Goal: Task Accomplishment & Management: Use online tool/utility

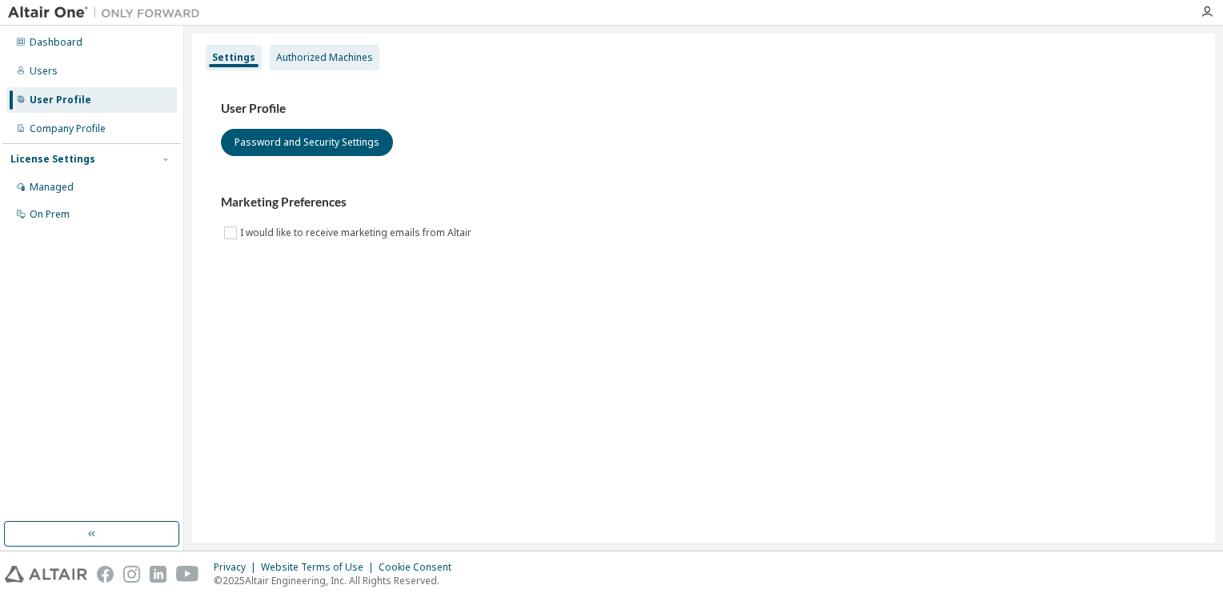
click at [300, 66] on div "Authorized Machines" at bounding box center [325, 58] width 110 height 26
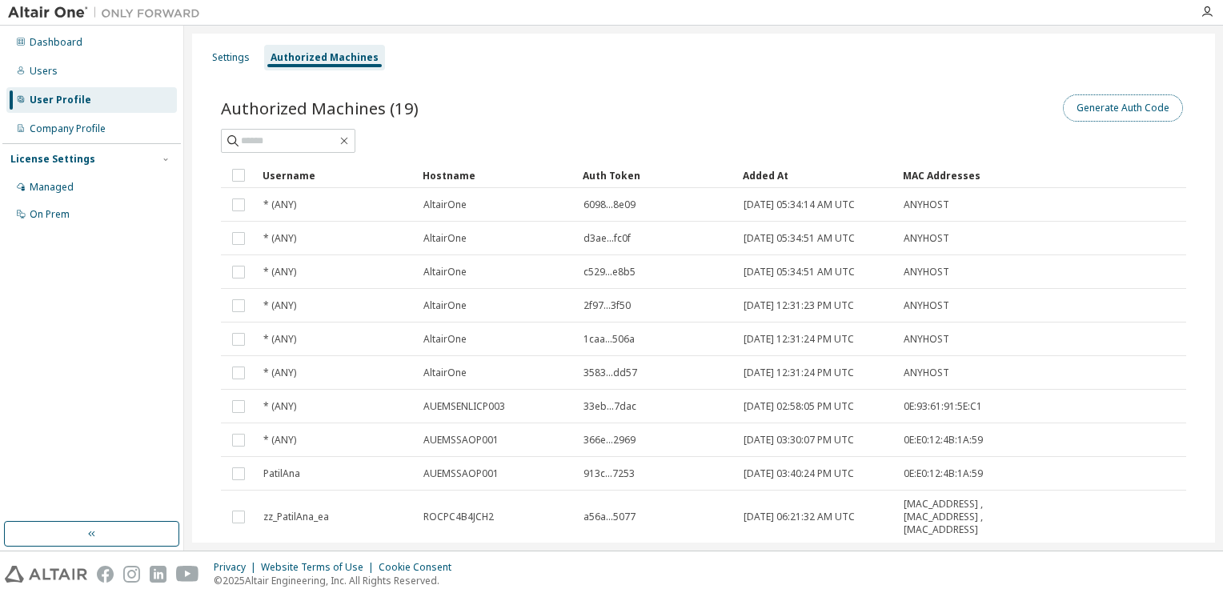
click at [1121, 107] on button "Generate Auth Code" at bounding box center [1123, 107] width 120 height 27
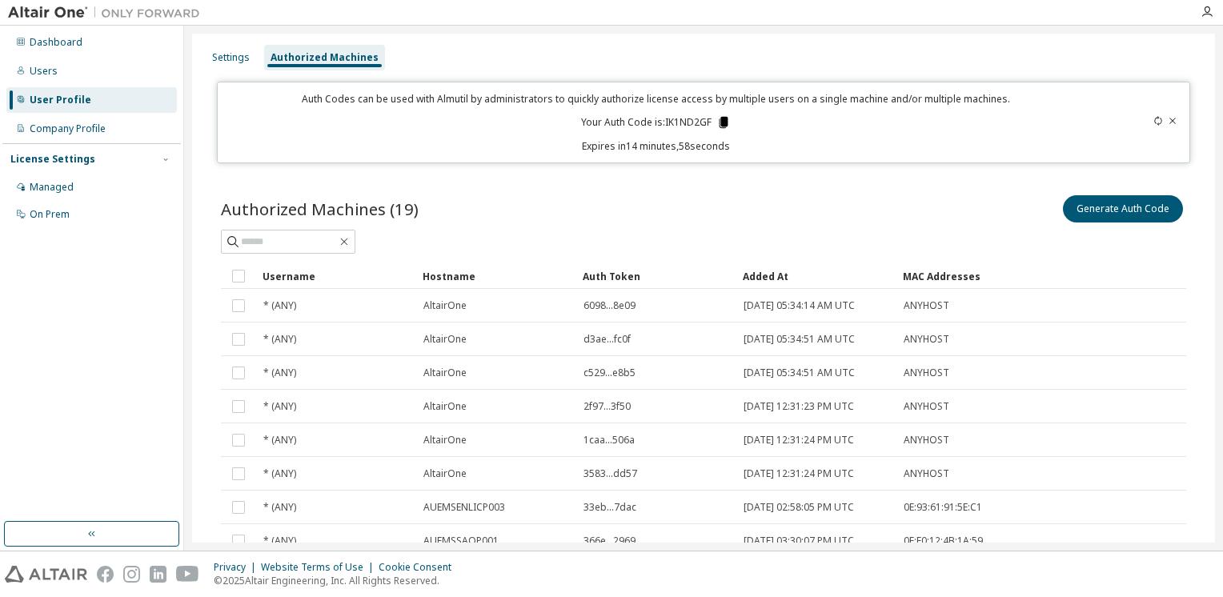
click at [721, 123] on icon at bounding box center [724, 122] width 9 height 11
click at [224, 66] on div "Settings" at bounding box center [231, 58] width 50 height 26
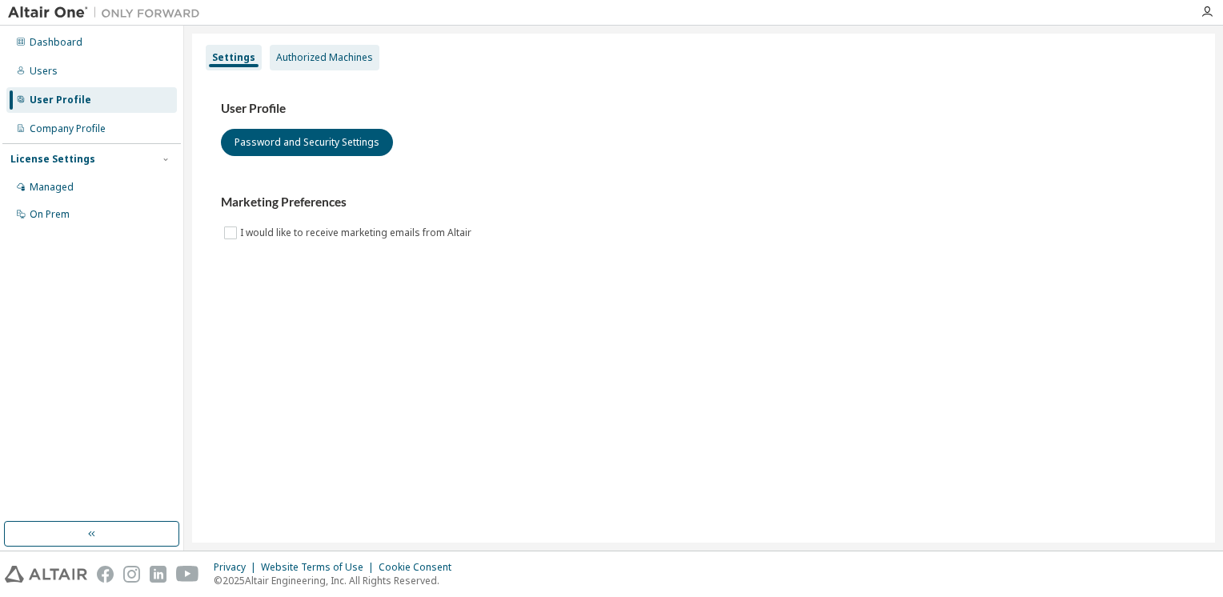
click at [303, 66] on div "Authorized Machines" at bounding box center [325, 58] width 110 height 26
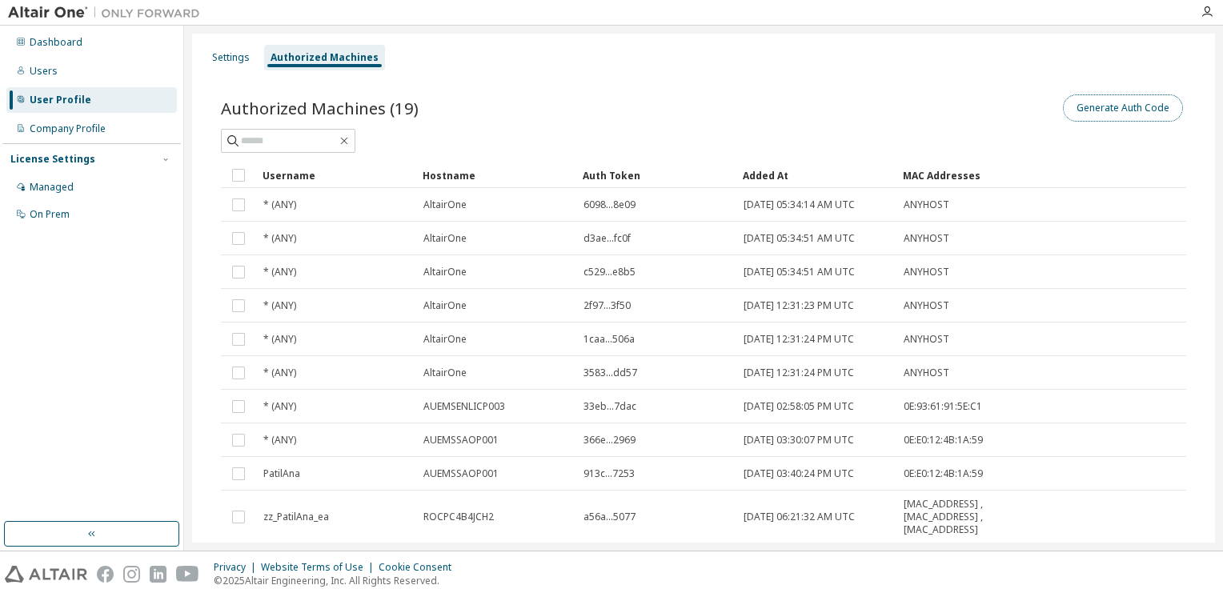
click at [1116, 108] on button "Generate Auth Code" at bounding box center [1123, 107] width 120 height 27
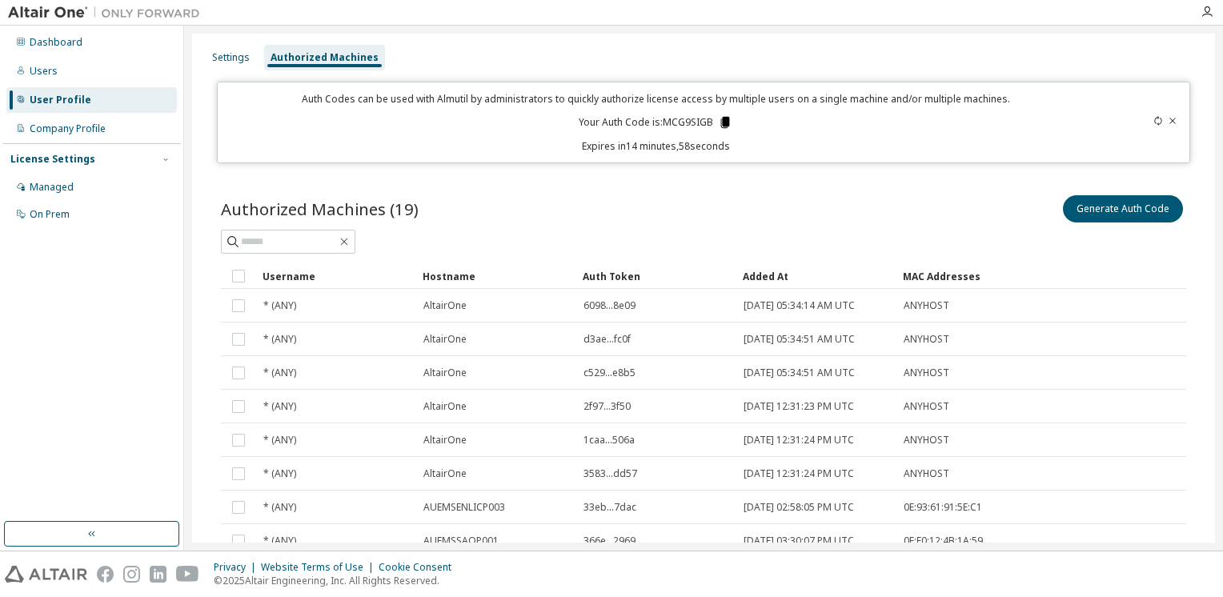
click at [721, 124] on icon at bounding box center [725, 122] width 9 height 11
click at [218, 51] on div "Settings" at bounding box center [231, 57] width 38 height 13
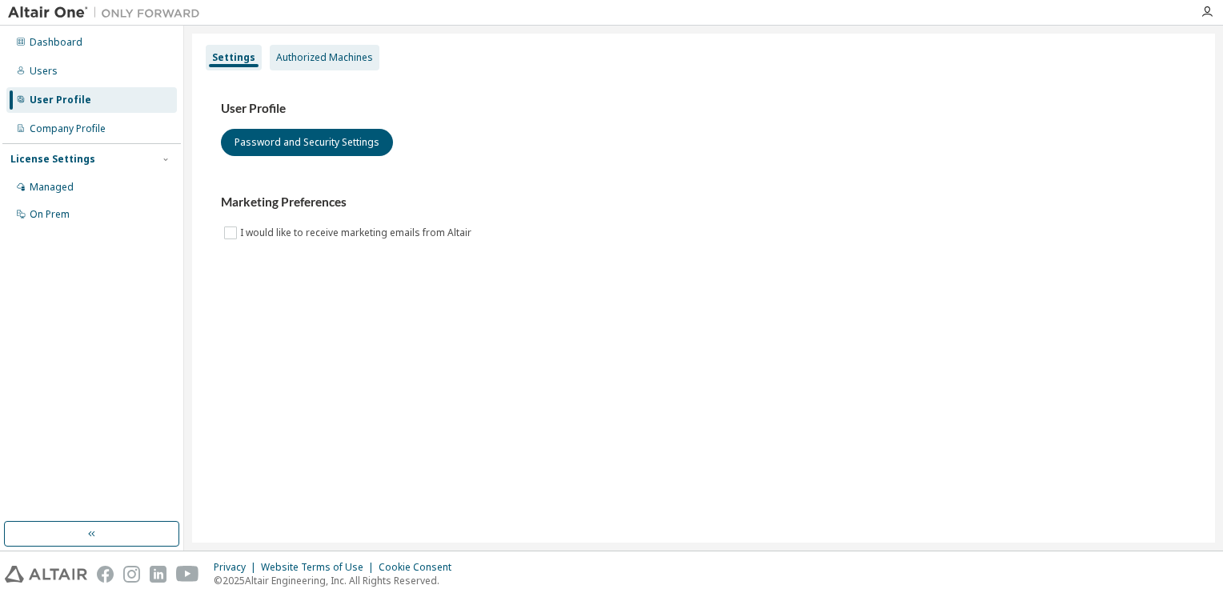
click at [303, 69] on div "Authorized Machines" at bounding box center [325, 58] width 110 height 26
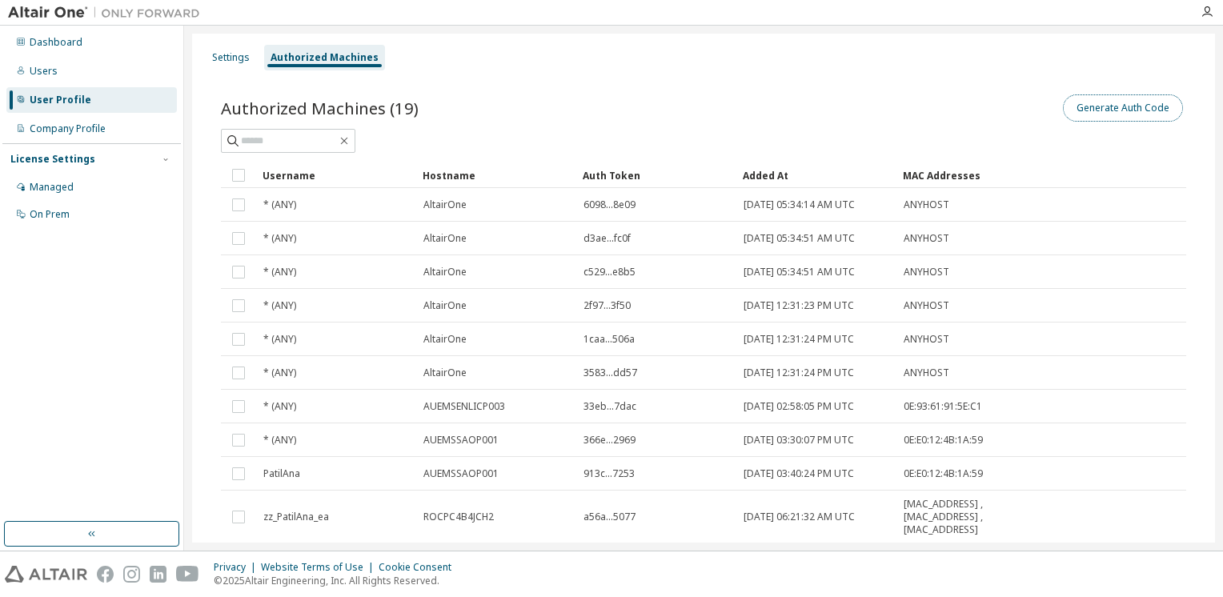
click at [1132, 94] on button "Generate Auth Code" at bounding box center [1123, 107] width 120 height 27
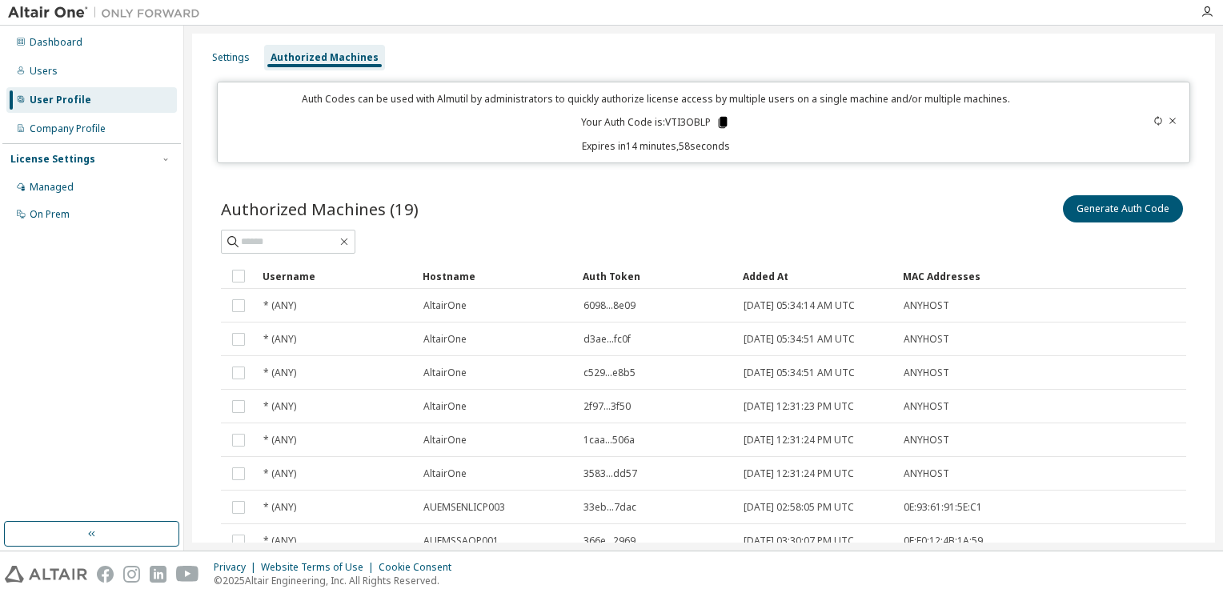
click at [716, 122] on icon at bounding box center [723, 122] width 14 height 14
click at [724, 117] on icon at bounding box center [723, 122] width 14 height 14
click at [234, 54] on div "Settings" at bounding box center [231, 57] width 38 height 13
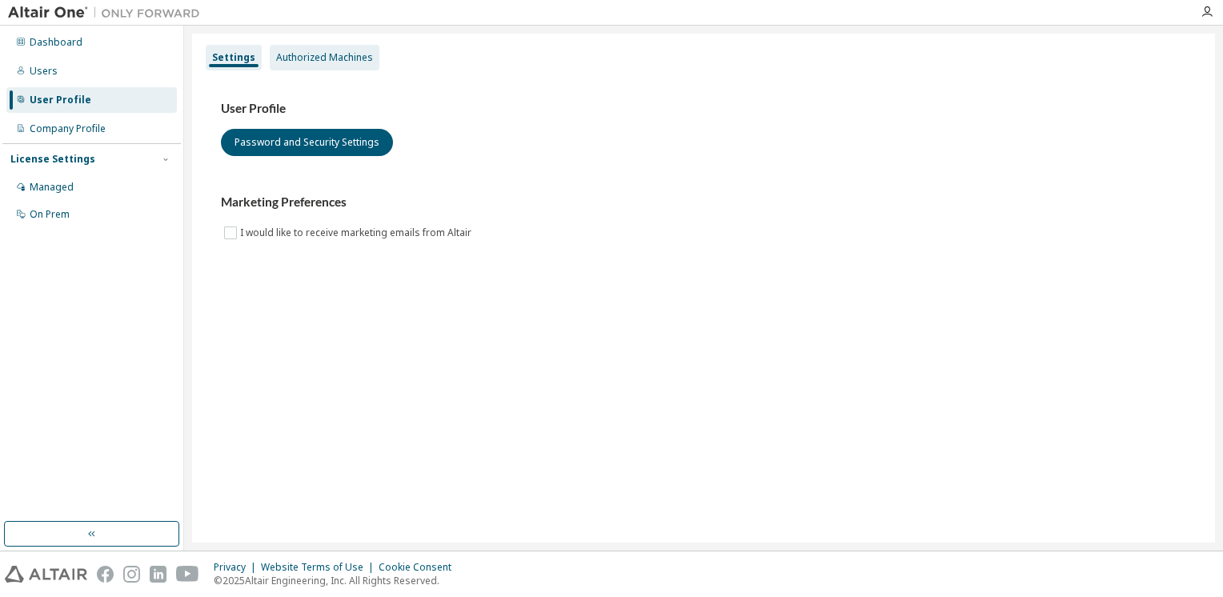
click at [321, 63] on div "Authorized Machines" at bounding box center [324, 57] width 97 height 13
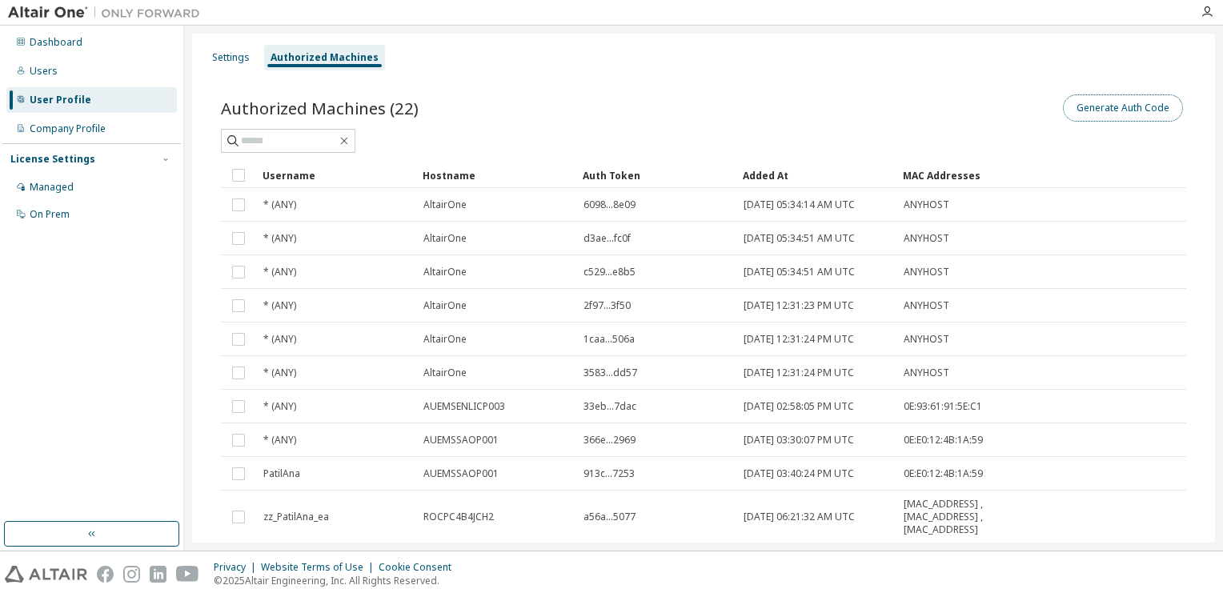
click at [1122, 114] on button "Generate Auth Code" at bounding box center [1123, 107] width 120 height 27
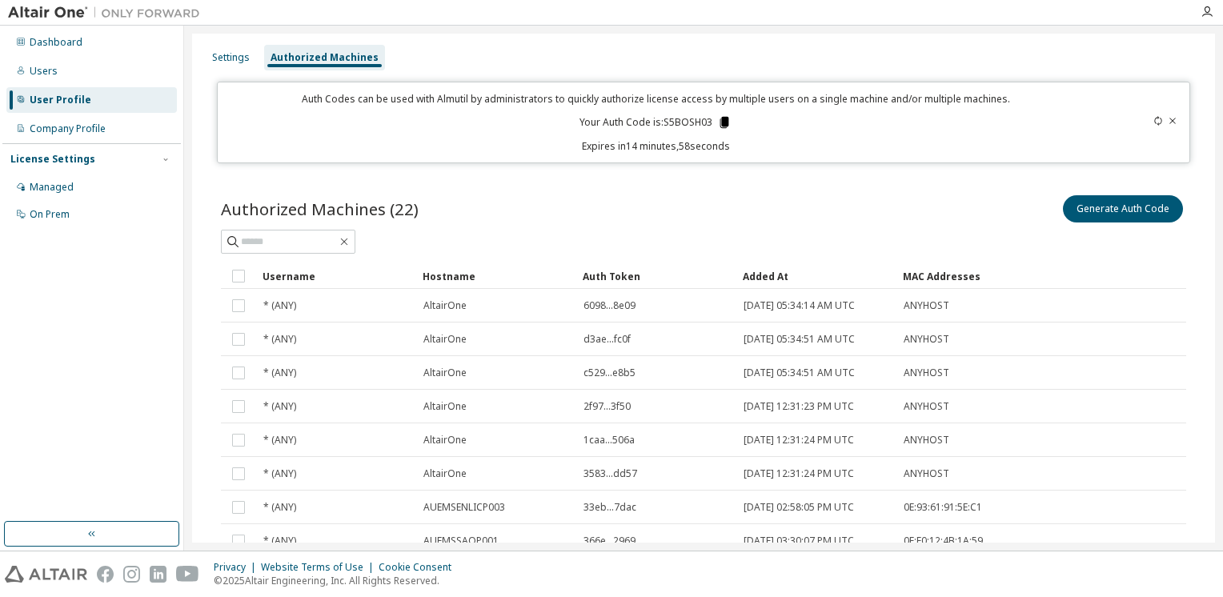
click at [717, 123] on icon at bounding box center [724, 122] width 14 height 14
